Goal: Task Accomplishment & Management: Complete application form

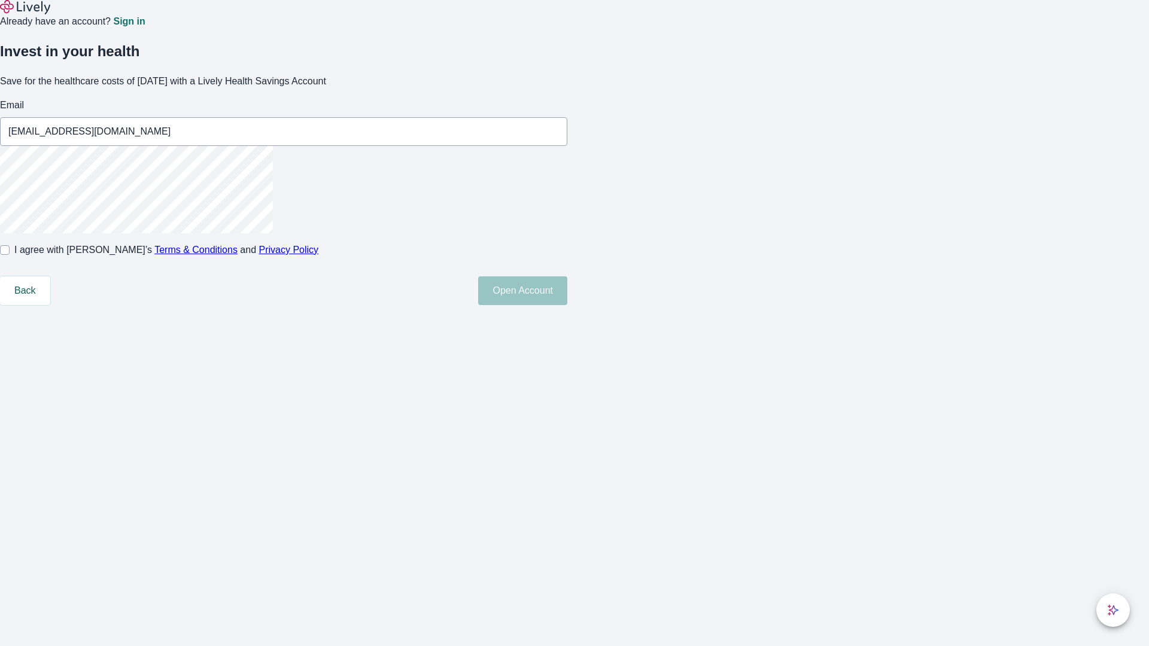
click at [10, 255] on input "I agree with Lively’s Terms & Conditions and Privacy Policy" at bounding box center [5, 250] width 10 height 10
checkbox input "true"
click at [567, 305] on button "Open Account" at bounding box center [522, 290] width 89 height 29
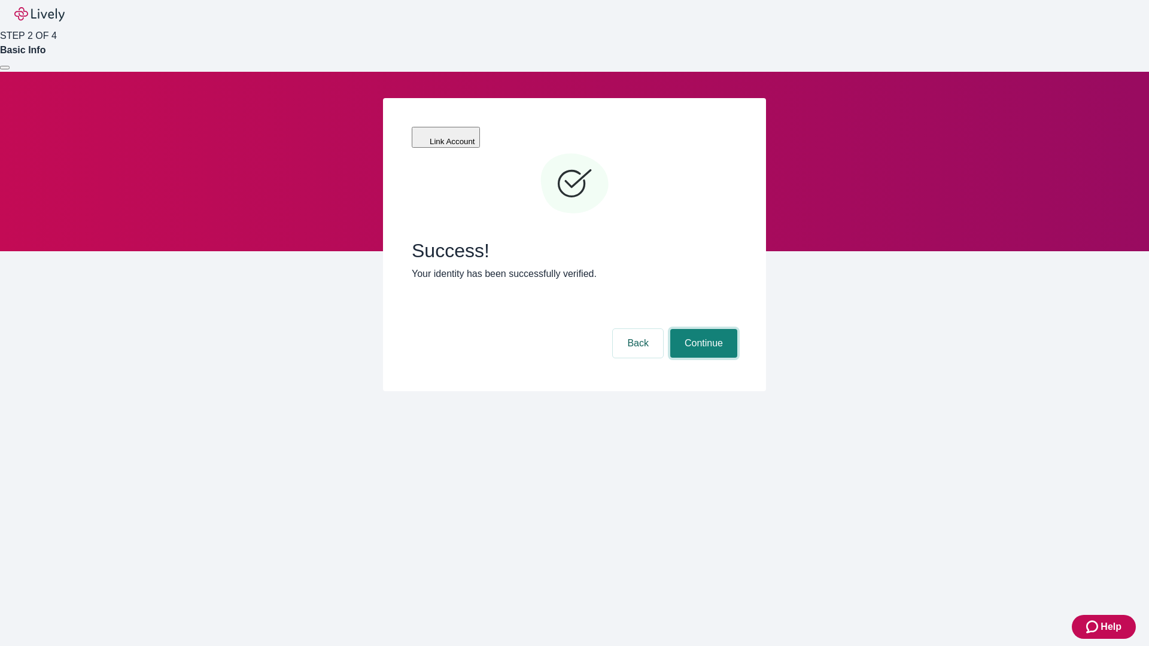
click at [702, 329] on button "Continue" at bounding box center [703, 343] width 67 height 29
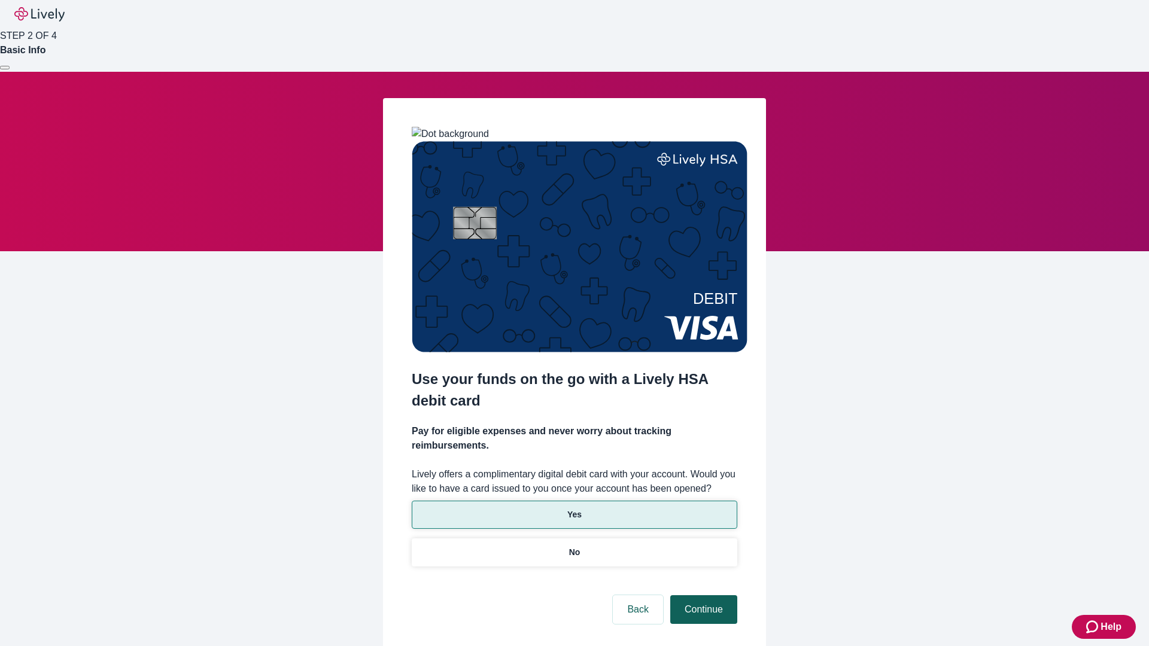
click at [574, 509] on p "Yes" at bounding box center [574, 515] width 14 height 13
click at [702, 595] on button "Continue" at bounding box center [703, 609] width 67 height 29
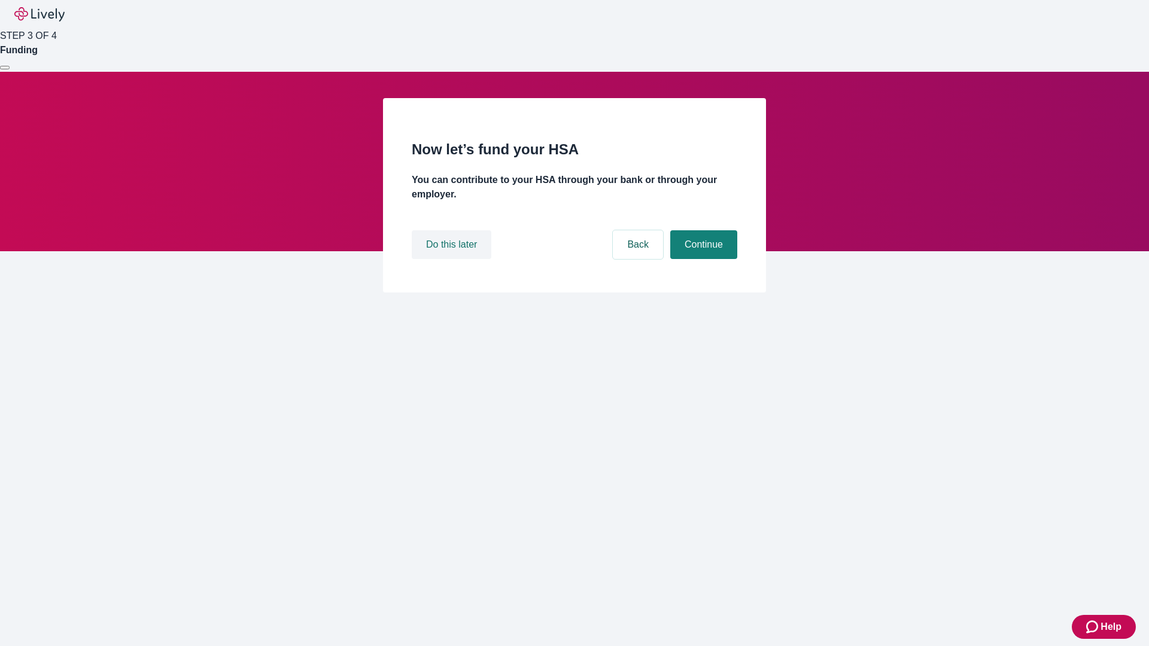
click at [453, 259] on button "Do this later" at bounding box center [452, 244] width 80 height 29
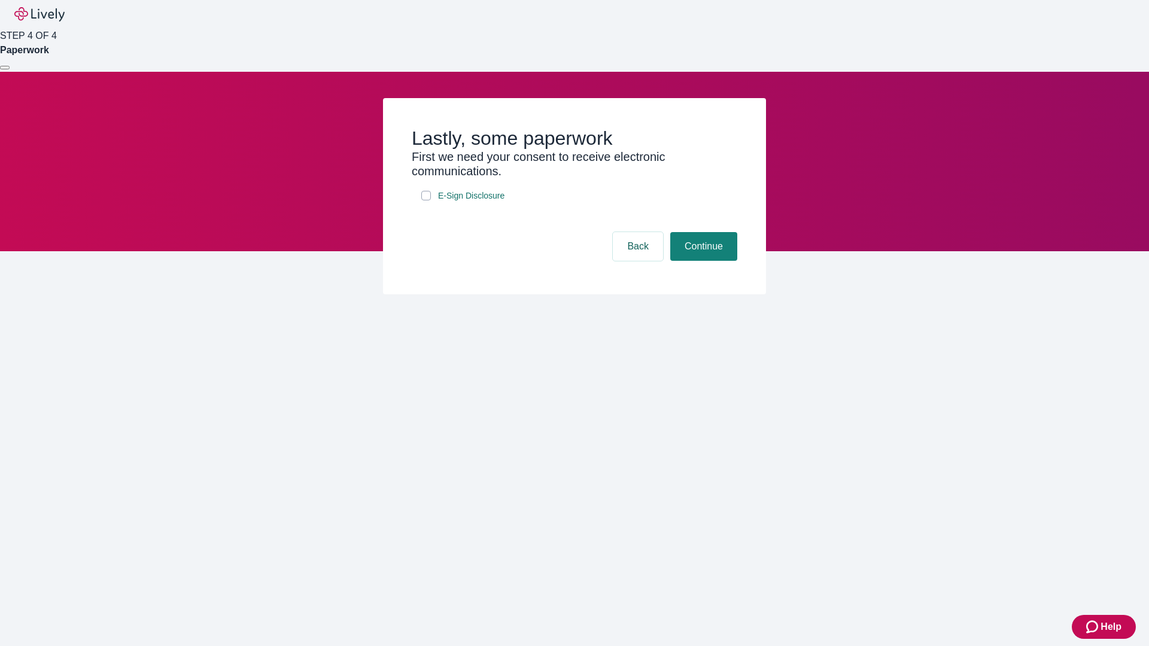
click at [426, 200] on input "E-Sign Disclosure" at bounding box center [426, 196] width 10 height 10
checkbox input "true"
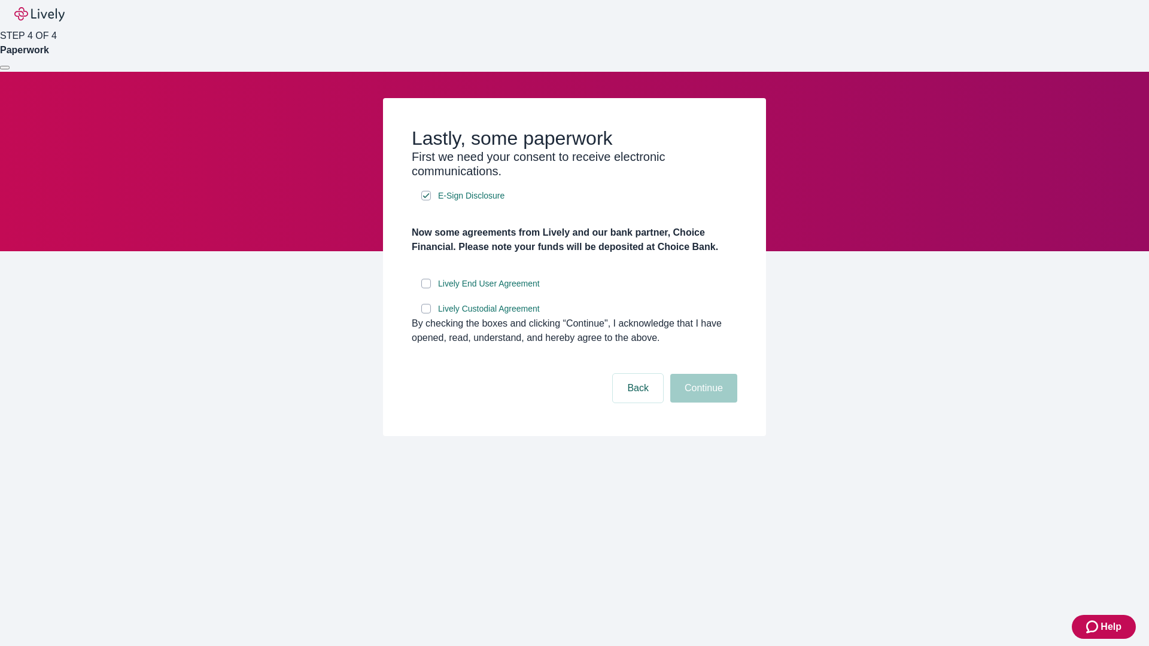
click at [426, 288] on input "Lively End User Agreement" at bounding box center [426, 284] width 10 height 10
checkbox input "true"
click at [426, 314] on input "Lively Custodial Agreement" at bounding box center [426, 309] width 10 height 10
checkbox input "true"
click at [702, 403] on button "Continue" at bounding box center [703, 388] width 67 height 29
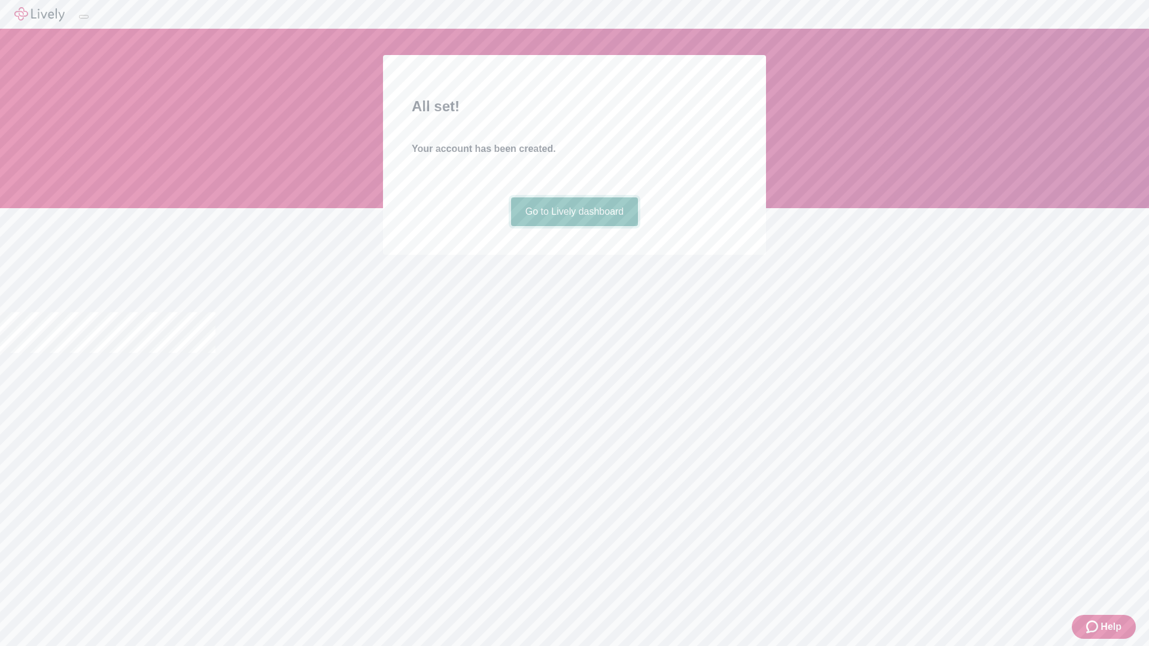
click at [574, 226] on link "Go to Lively dashboard" at bounding box center [574, 211] width 127 height 29
